Goal: Information Seeking & Learning: Learn about a topic

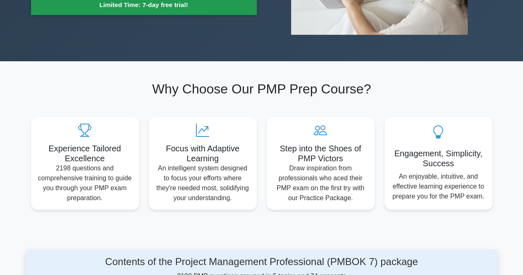
scroll to position [83, 0]
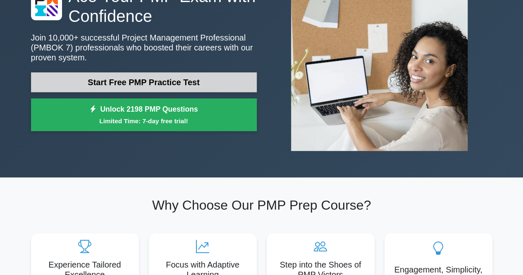
click at [145, 85] on link "Start Free PMP Practice Test" at bounding box center [144, 82] width 226 height 20
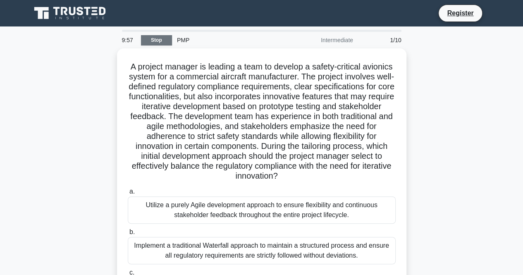
click at [152, 36] on link "Stop" at bounding box center [156, 40] width 31 height 10
